Goal: Task Accomplishment & Management: Use online tool/utility

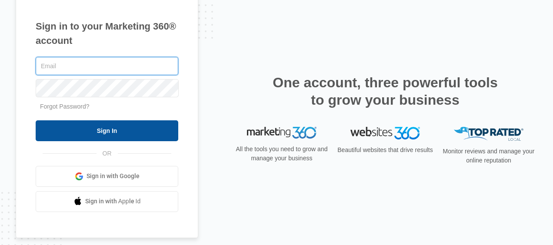
type input "[PERSON_NAME][EMAIL_ADDRESS][DOMAIN_NAME]"
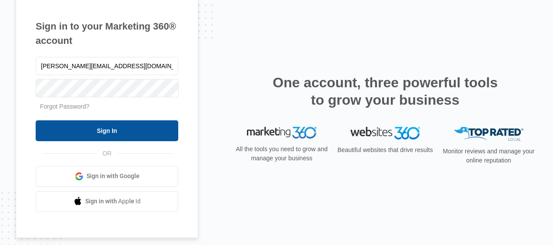
click at [112, 133] on input "Sign In" at bounding box center [107, 131] width 143 height 21
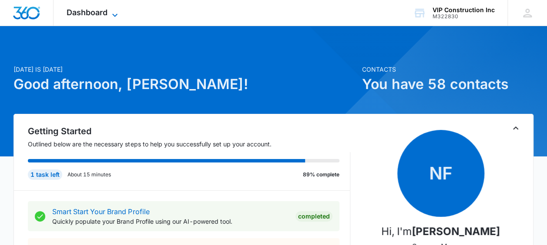
click at [94, 10] on span "Dashboard" at bounding box center [87, 12] width 41 height 9
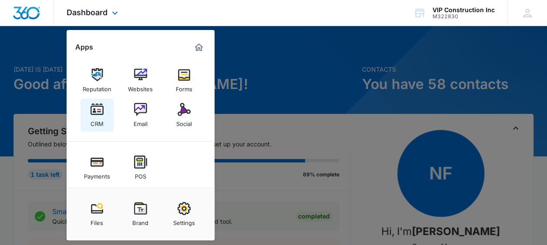
click at [102, 112] on img at bounding box center [96, 109] width 13 height 13
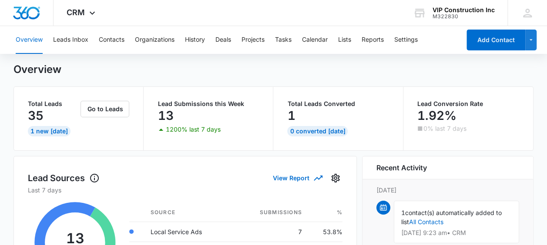
scroll to position [6, 0]
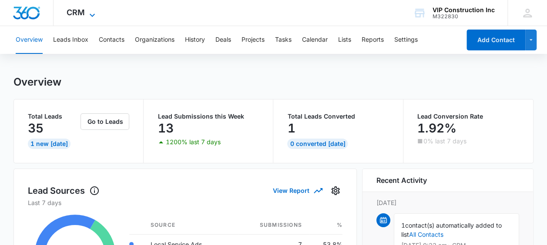
click at [80, 11] on span "CRM" at bounding box center [76, 12] width 18 height 9
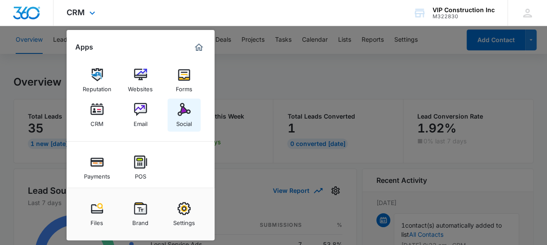
click at [181, 130] on link "Social" at bounding box center [183, 115] width 33 height 33
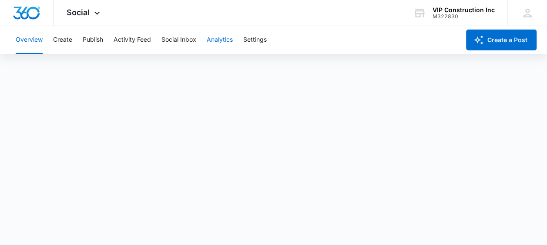
click at [226, 44] on button "Analytics" at bounding box center [220, 40] width 26 height 28
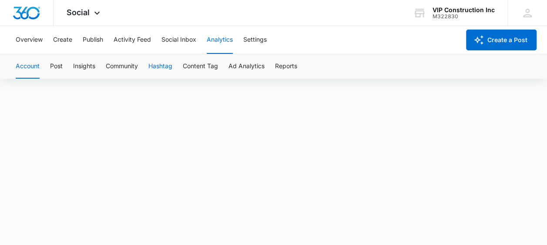
click at [157, 68] on button "Hashtag" at bounding box center [160, 66] width 24 height 24
click at [28, 36] on button "Overview" at bounding box center [29, 40] width 27 height 28
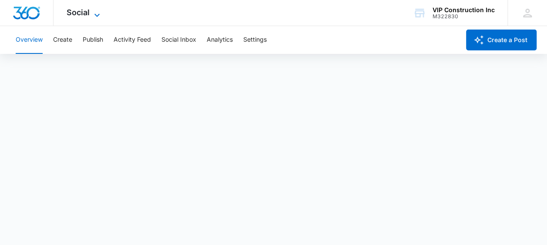
click at [84, 12] on span "Social" at bounding box center [78, 12] width 23 height 9
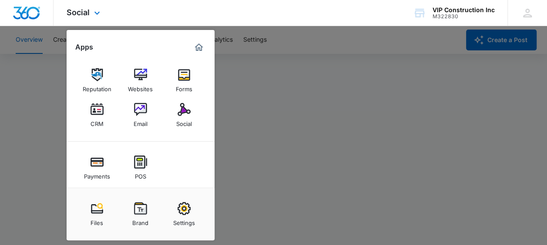
scroll to position [58, 0]
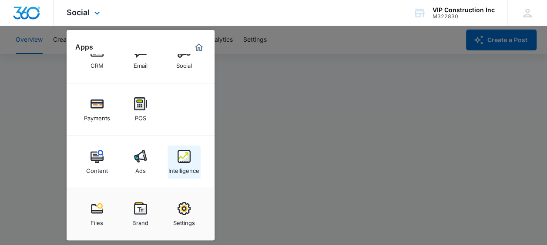
click at [172, 159] on link "Intelligence" at bounding box center [183, 162] width 33 height 33
